Goal: Task Accomplishment & Management: Manage account settings

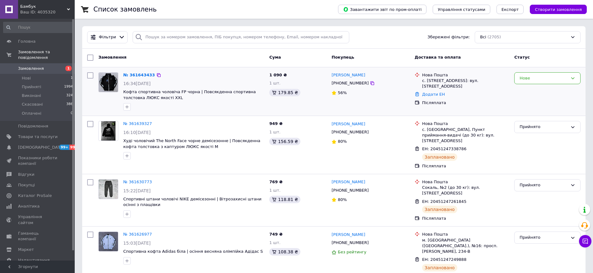
click at [131, 79] on div "№ 361643433 16:34[DATE] Кофта спортивна чоловіча FP чорна | Повсякденна спортив…" at bounding box center [194, 92] width 146 height 44
click at [143, 74] on link "№ 361643433" at bounding box center [139, 75] width 32 height 5
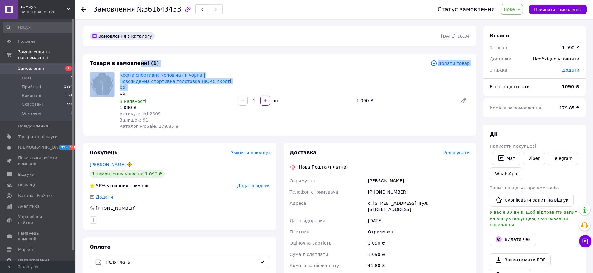
drag, startPoint x: 213, startPoint y: 78, endPoint x: 135, endPoint y: 66, distance: 79.1
click at [135, 66] on div "Товари в замовленні (1) Додати товар Кофта спортивна чоловіча FP чорна | Повсяк…" at bounding box center [279, 95] width 392 height 82
click at [173, 69] on div "Товари в замовленні (1) Додати товар Кофта спортивна чоловіча FP чорна | Повсяк…" at bounding box center [279, 95] width 392 height 82
drag, startPoint x: 207, startPoint y: 81, endPoint x: 138, endPoint y: 70, distance: 70.3
click at [138, 70] on div "Товари в замовленні (1) Додати товар Кофта спортивна чоловіча FP чорна | Повсяк…" at bounding box center [279, 95] width 392 height 82
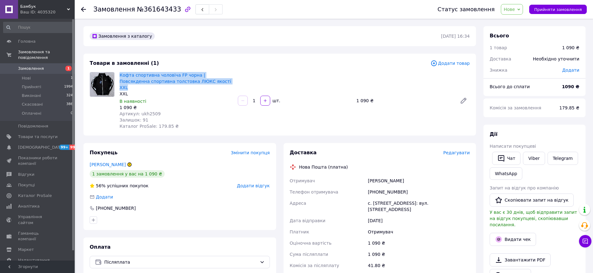
copy link "Кофта спортивна чоловіча FP чорна | Повсякденна спортивна толстовка ЛЮКС якості…"
click at [523, 155] on link "Viber" at bounding box center [534, 158] width 22 height 13
click at [364, 197] on div "Адреса" at bounding box center [327, 205] width 78 height 17
click at [395, 197] on div "с. [STREET_ADDRESS]: вул. [STREET_ADDRESS]" at bounding box center [419, 205] width 104 height 17
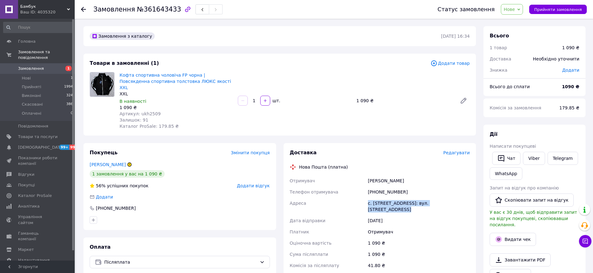
click at [395, 197] on div "с. [STREET_ADDRESS]: вул. [STREET_ADDRESS]" at bounding box center [419, 205] width 104 height 17
copy div "с. [STREET_ADDRESS]: вул. [STREET_ADDRESS]"
click at [394, 175] on div "[PERSON_NAME]" at bounding box center [419, 180] width 104 height 11
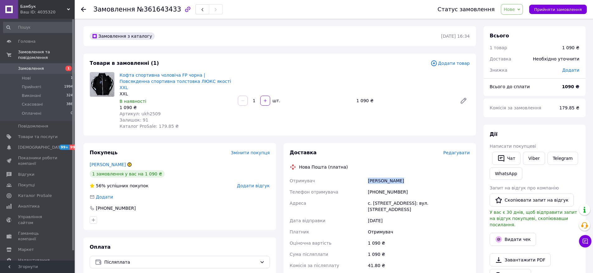
copy div "[PERSON_NAME]"
click at [531, 155] on link "Viber" at bounding box center [534, 158] width 22 height 13
click at [35, 67] on span "Замовлення" at bounding box center [31, 69] width 26 height 6
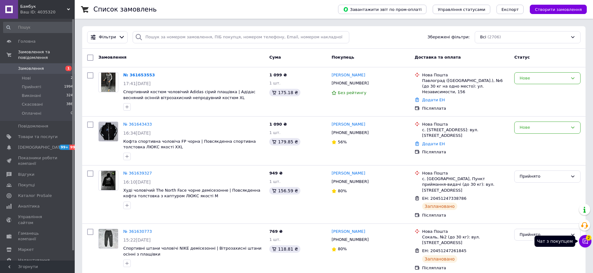
click at [586, 242] on icon at bounding box center [585, 241] width 6 height 6
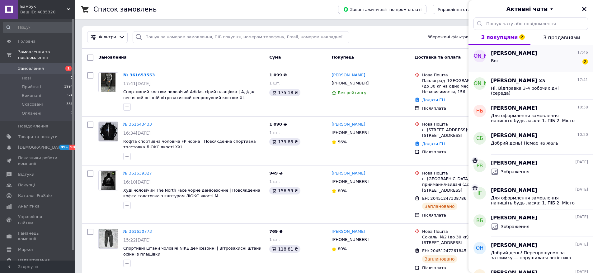
click at [517, 59] on div "Вот 2" at bounding box center [539, 62] width 97 height 10
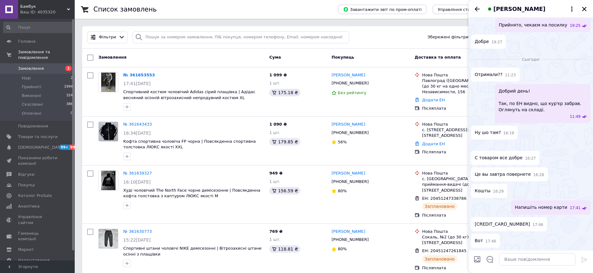
scroll to position [906, 0]
click at [502, 220] on div "4149510093717991 17:46" at bounding box center [509, 224] width 76 height 14
copy span "4149510093717991"
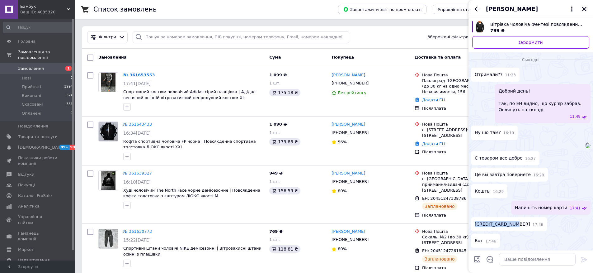
scroll to position [1296, 0]
click at [477, 260] on input "Завантажити файли" at bounding box center [476, 258] width 7 height 7
type input "C:\fakepath\IMG_2FB14F78C1C5-1.jpeg"
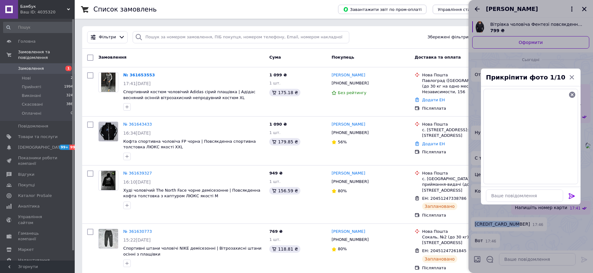
click at [568, 195] on icon at bounding box center [571, 195] width 7 height 7
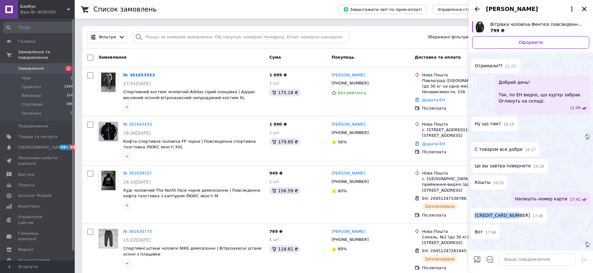
scroll to position [1392, 0]
click at [579, 4] on div "[PERSON_NAME]" at bounding box center [530, 8] width 124 height 17
click at [582, 11] on icon "Закрити" at bounding box center [584, 9] width 6 height 6
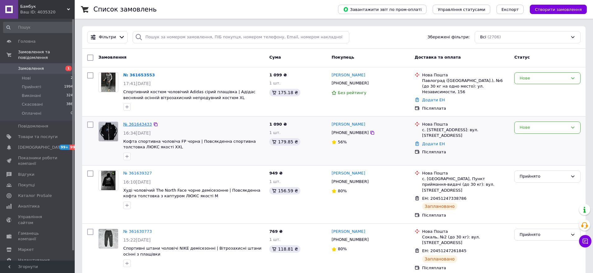
click at [135, 124] on link "№ 361643433" at bounding box center [137, 124] width 29 height 5
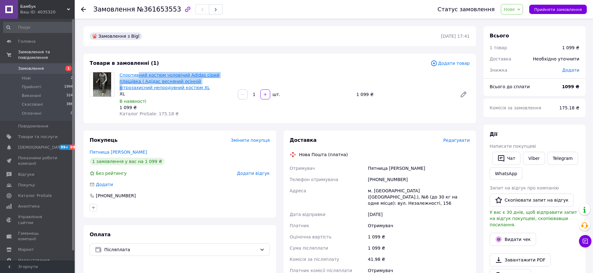
drag, startPoint x: 175, startPoint y: 84, endPoint x: 137, endPoint y: 76, distance: 39.1
click at [137, 76] on span "Спортивний костюм чоловічий Adidas сірий плащівка | Адідас весняний осінній віт…" at bounding box center [175, 81] width 113 height 19
drag, startPoint x: 175, startPoint y: 85, endPoint x: 121, endPoint y: 70, distance: 55.5
click at [121, 71] on div "Спортивний костюм чоловічий Adidas сірий плащівка | Адідас весняний осінній віт…" at bounding box center [176, 94] width 118 height 47
copy link "Спортивний костюм чоловічий Adidas сірий плащівка | Адідас весняний осінній віт…"
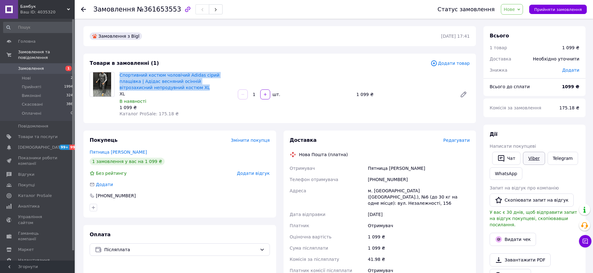
click at [532, 160] on link "Viber" at bounding box center [534, 158] width 22 height 13
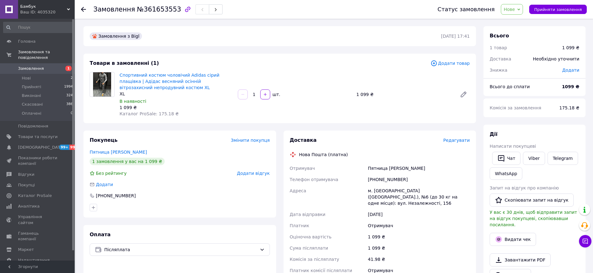
click at [429, 195] on div "м. Павлоград (Дніпропетровська обл.), №6 (до 30 кг на одне місце): вул. Незалеж…" at bounding box center [419, 197] width 104 height 24
copy div "м. Павлоград (Дніпропетровська обл.), №6 (до 30 кг на одне місце): вул. Незалеж…"
click at [389, 164] on div "Пятница Богдан" at bounding box center [419, 167] width 104 height 11
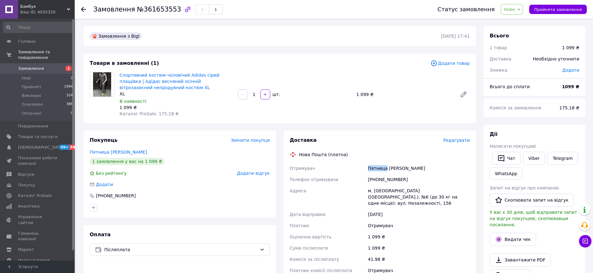
click at [389, 164] on div "Пятница Богдан" at bounding box center [419, 167] width 104 height 11
copy div "Пятница Богдан"
click at [527, 163] on link "Viber" at bounding box center [534, 158] width 22 height 13
click at [585, 244] on button "Чат з покупцем 1" at bounding box center [585, 241] width 12 height 12
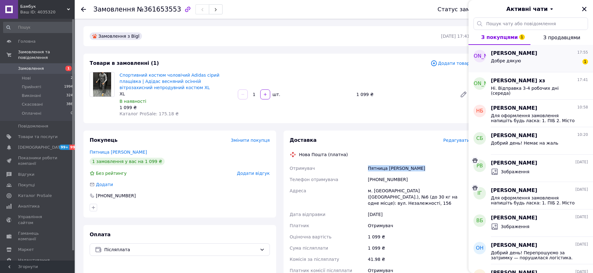
click at [545, 59] on div "Добре дякую 1" at bounding box center [539, 62] width 97 height 10
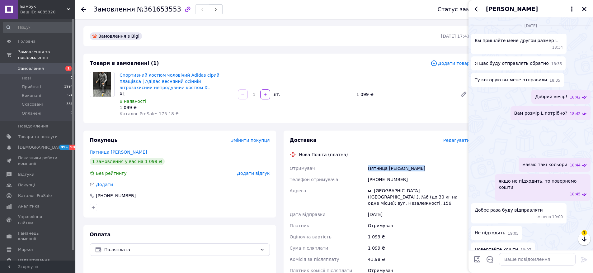
scroll to position [929, 0]
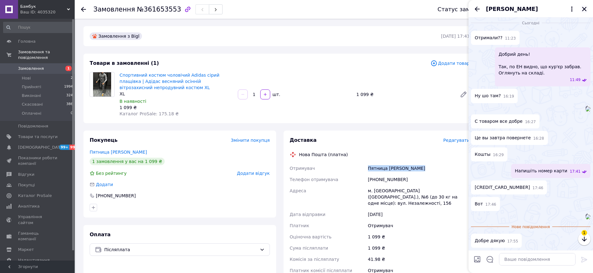
click at [586, 9] on icon "Закрити" at bounding box center [584, 9] width 6 height 6
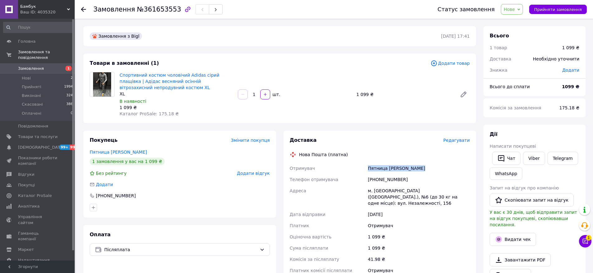
copy div "Пятница Богдан"
click at [367, 179] on div "+380957459505" at bounding box center [419, 179] width 104 height 11
click at [368, 178] on div "+380957459505" at bounding box center [419, 179] width 104 height 11
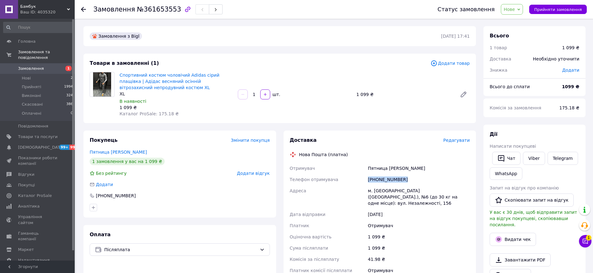
click at [368, 178] on div "+380957459505" at bounding box center [419, 179] width 104 height 11
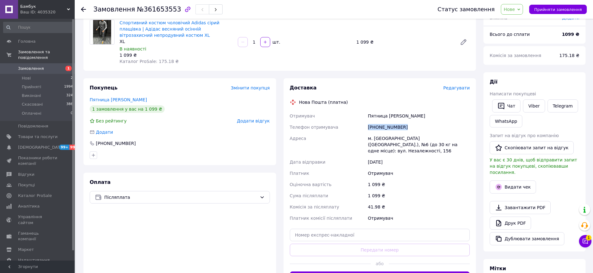
scroll to position [53, 0]
paste input "20451247442155"
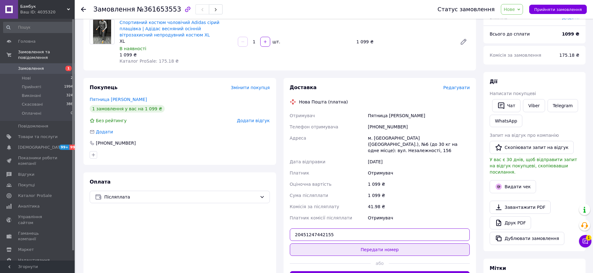
type input "20451247442155"
click at [385, 244] on button "Передати номер" at bounding box center [380, 249] width 180 height 12
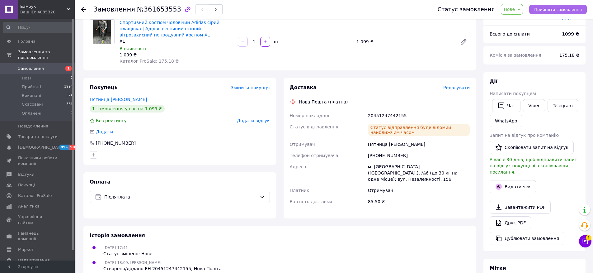
click at [568, 12] on button "Прийняти замовлення" at bounding box center [558, 9] width 58 height 9
